Goal: Information Seeking & Learning: Understand process/instructions

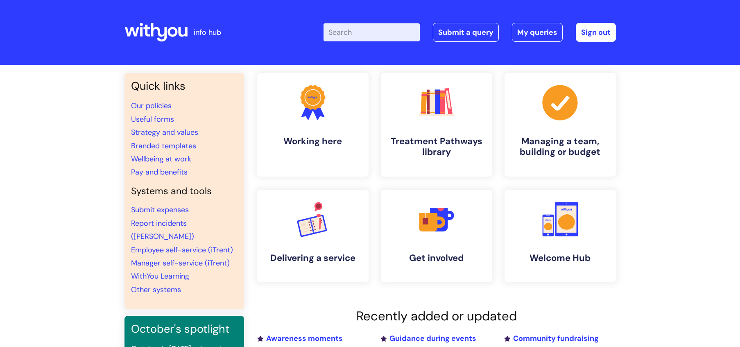
click at [361, 30] on input "Enter your search term here..." at bounding box center [372, 32] width 96 height 18
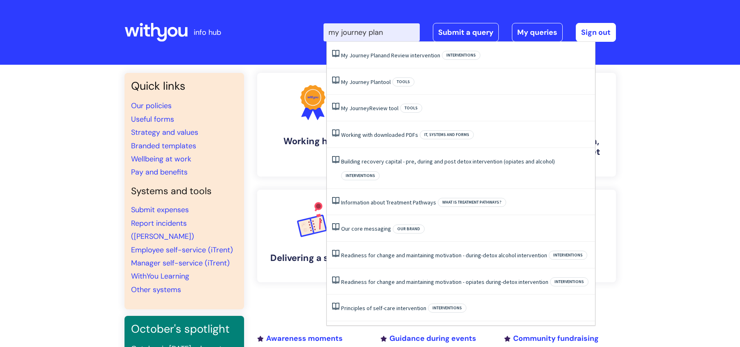
type input "my journey plan"
click button "Search" at bounding box center [0, 0] width 0 height 0
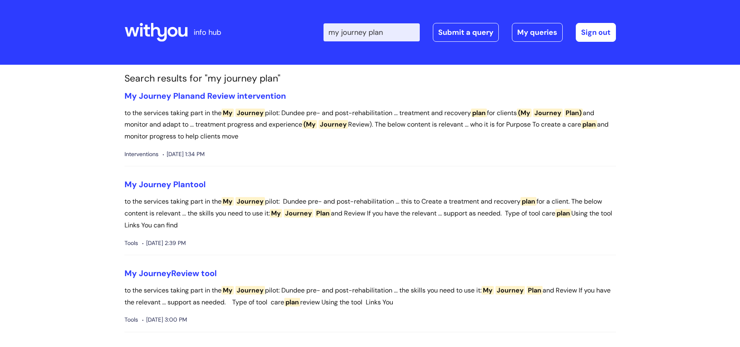
click at [392, 31] on input "my journey plan" at bounding box center [372, 32] width 96 height 18
click button "Search" at bounding box center [0, 0] width 0 height 0
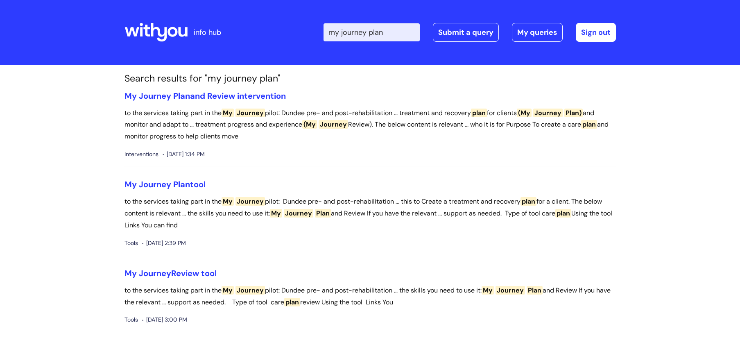
click at [390, 31] on input "my journey plan" at bounding box center [372, 32] width 96 height 18
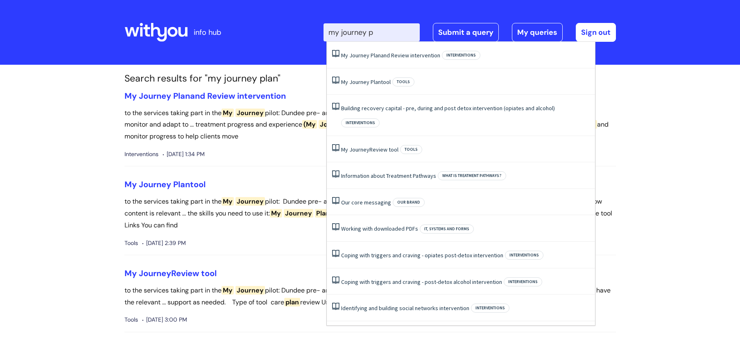
type input "my journey"
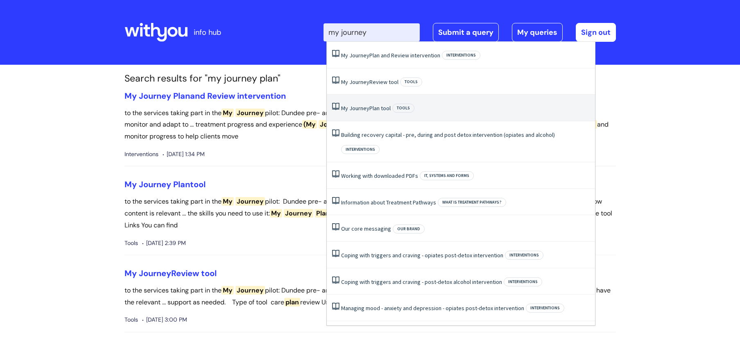
click at [375, 105] on link "My Journey Plan tool" at bounding box center [366, 107] width 50 height 7
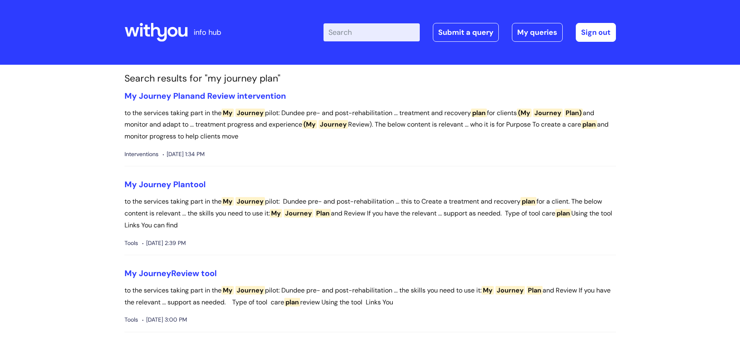
click at [375, 105] on li "My Journey Plan and Review intervention to the services taking part in the My J…" at bounding box center [371, 129] width 492 height 76
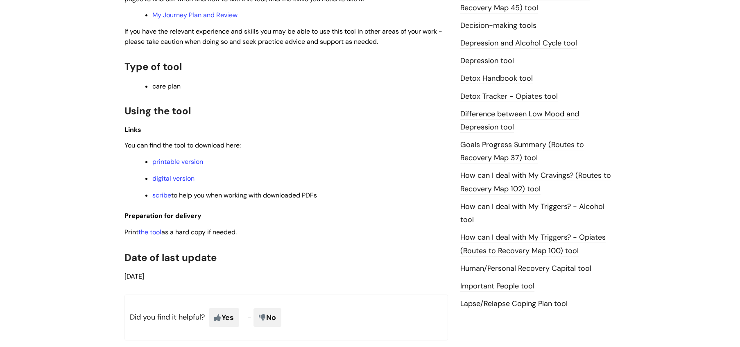
scroll to position [463, 0]
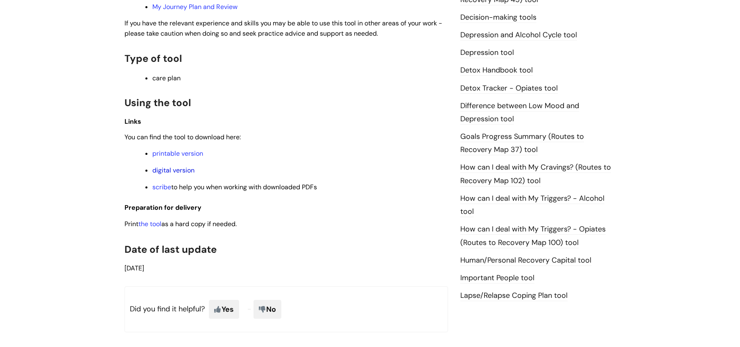
click at [173, 172] on link "digital version" at bounding box center [173, 170] width 42 height 9
